Goal: Task Accomplishment & Management: Manage account settings

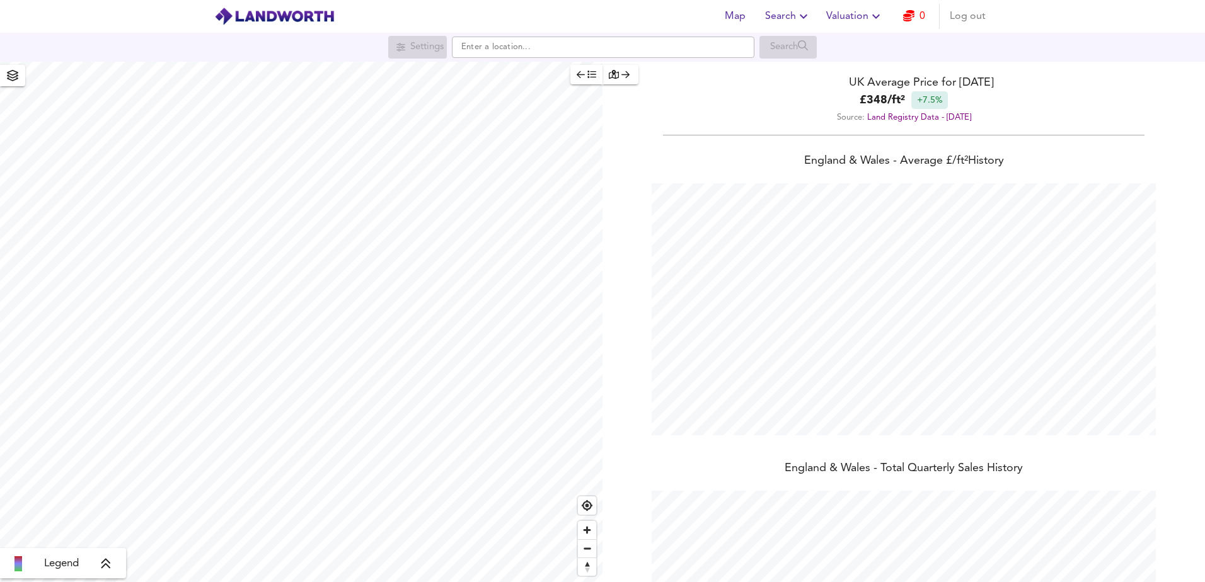
scroll to position [582, 1205]
click at [973, 18] on span "Log out" at bounding box center [968, 17] width 36 height 18
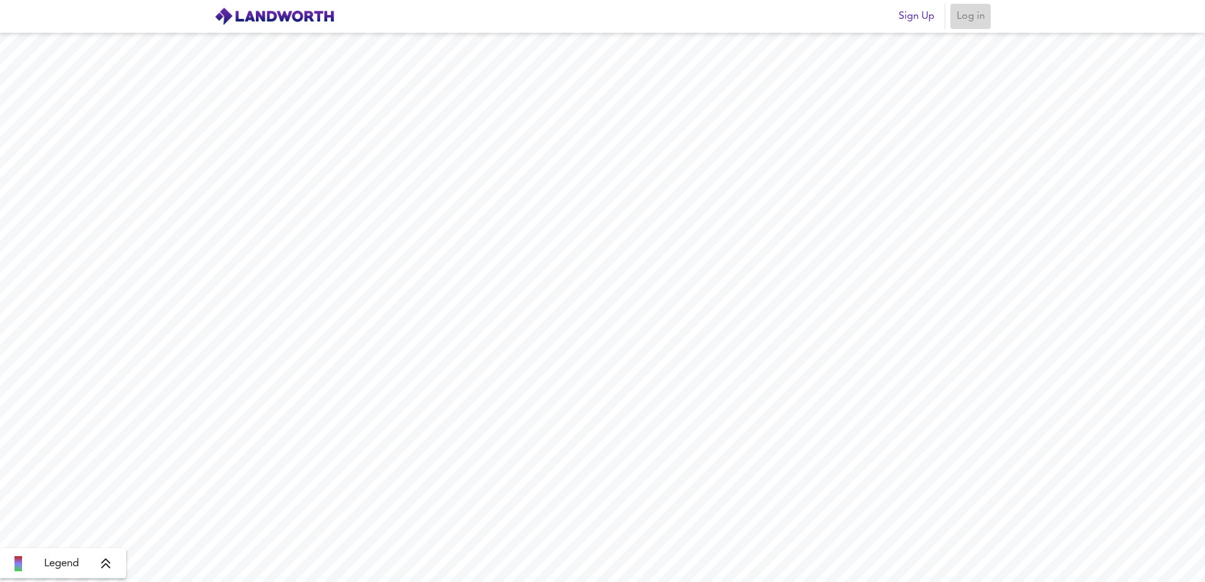
click at [967, 19] on span "Log in" at bounding box center [970, 17] width 30 height 18
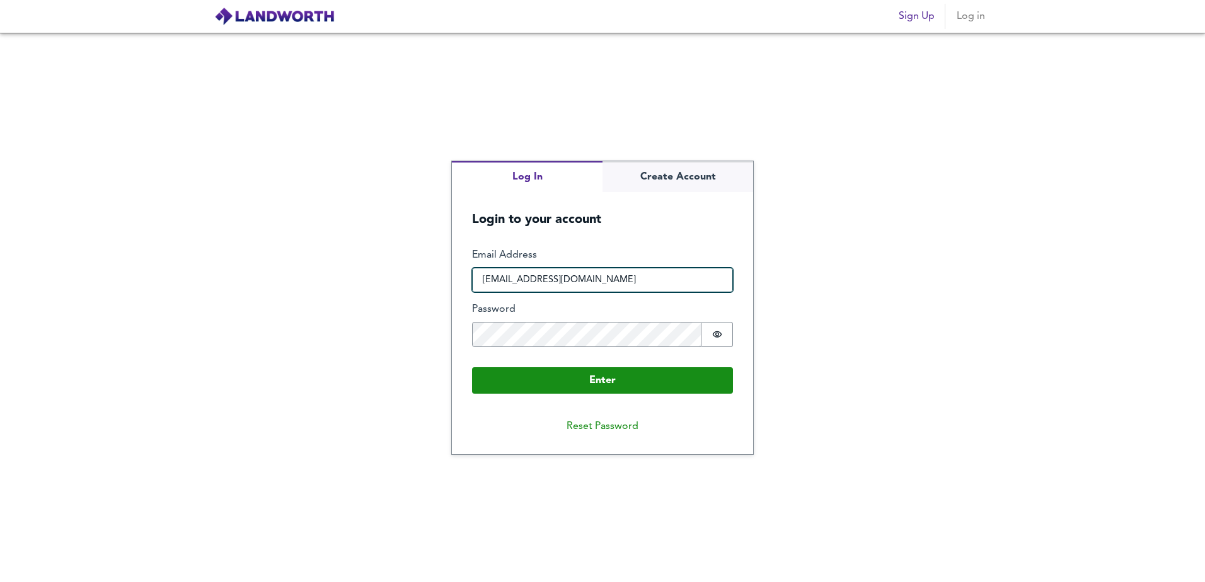
click at [581, 283] on input "paulchew12@gmail.com" at bounding box center [602, 280] width 261 height 25
click at [588, 258] on label "Email Address" at bounding box center [602, 255] width 261 height 14
click at [588, 268] on input "paulchew12@gmail.com" at bounding box center [602, 280] width 261 height 25
click at [578, 279] on input "paulchew12@gmail.com" at bounding box center [602, 280] width 261 height 25
type input "atom"
